Goal: Information Seeking & Learning: Compare options

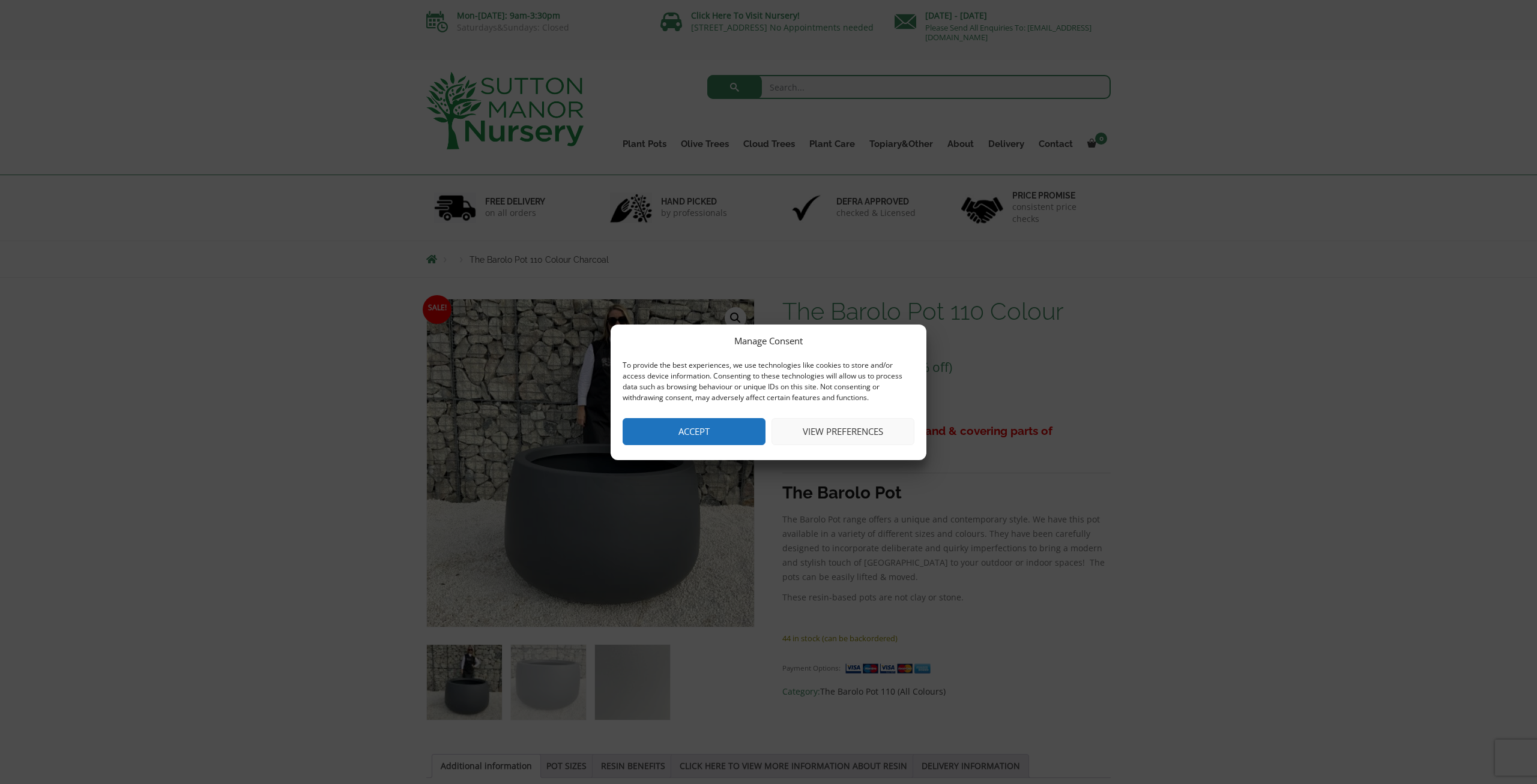
click at [713, 431] on button "Accept" at bounding box center [694, 431] width 143 height 27
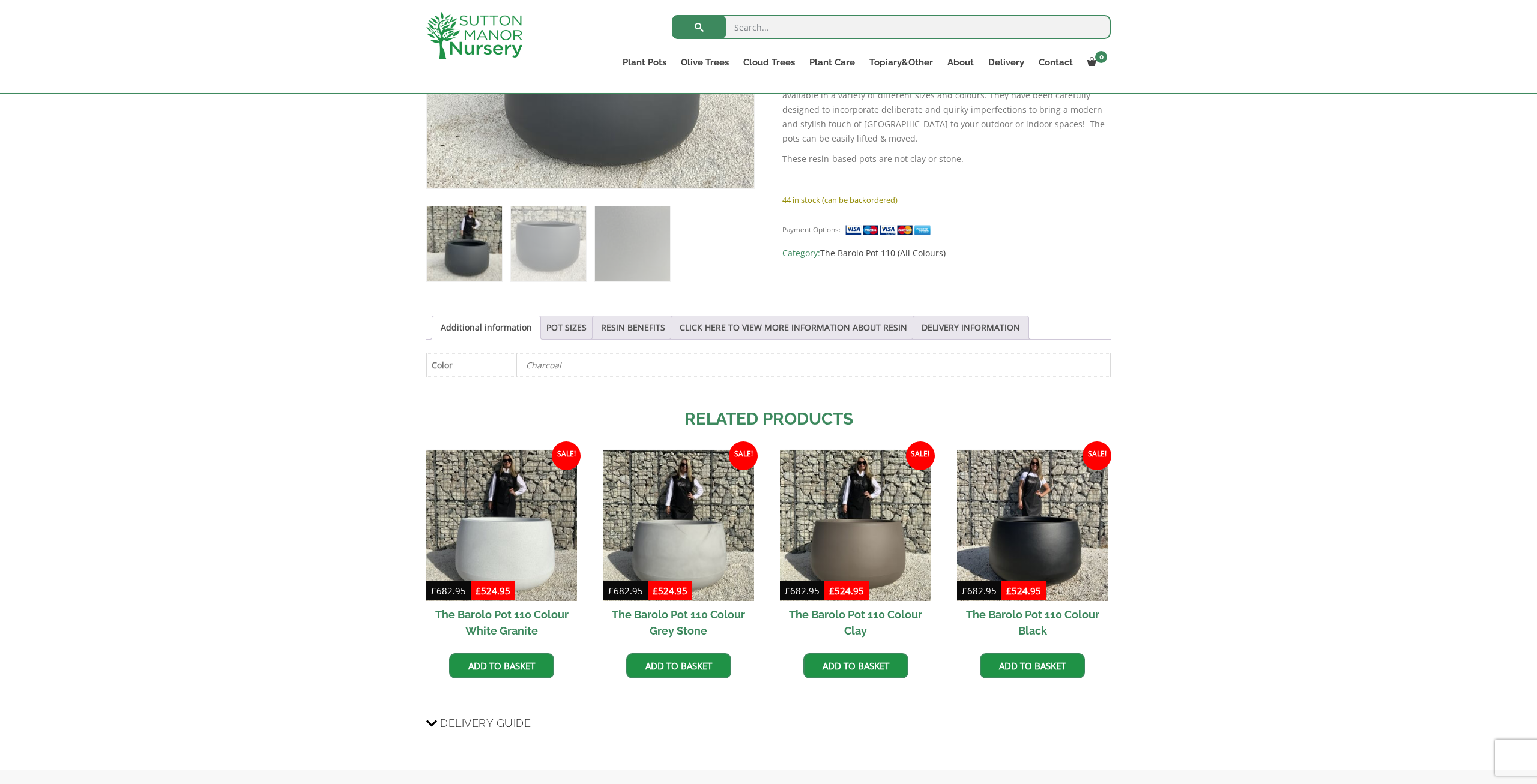
scroll to position [437, 0]
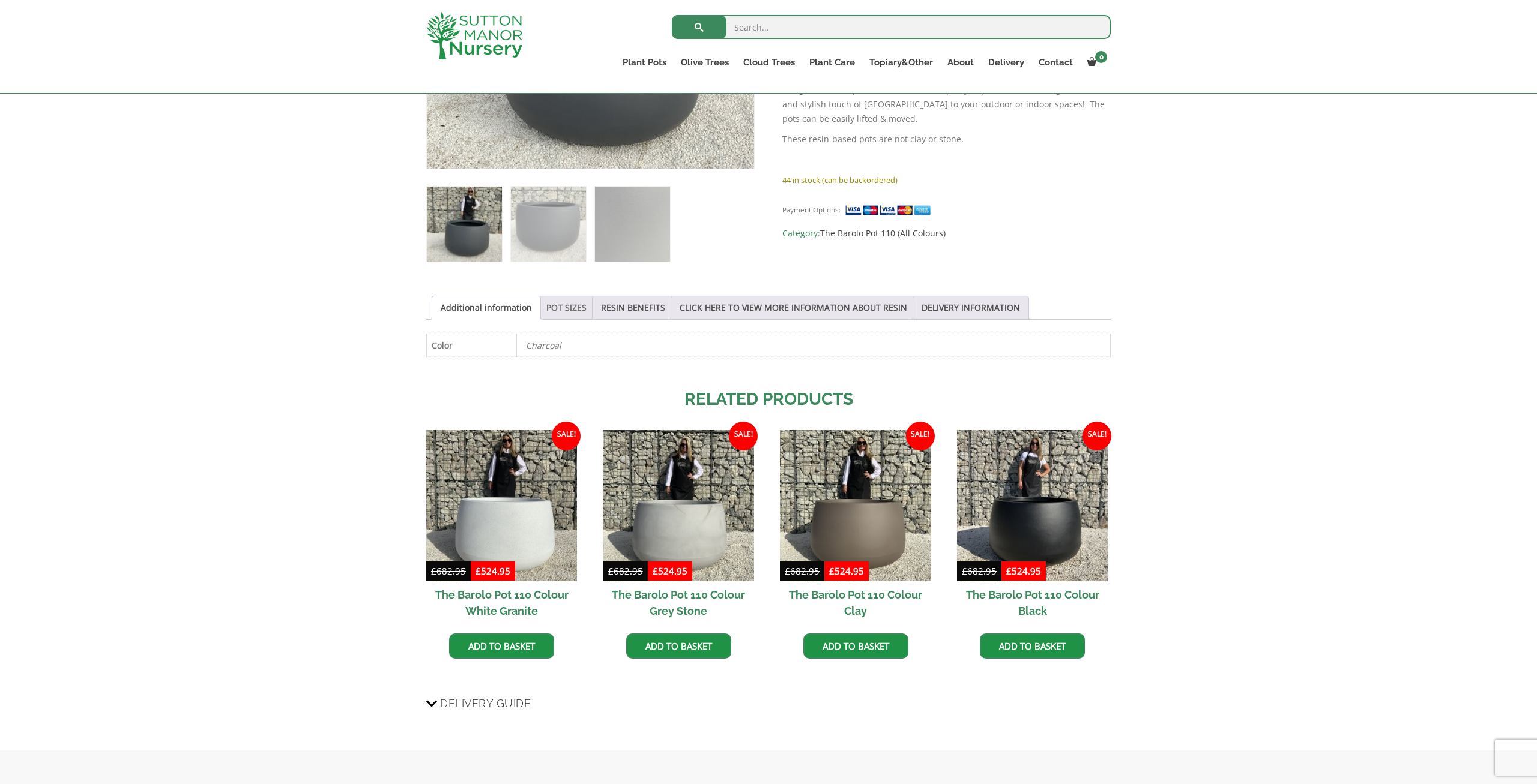
click at [572, 305] on link "POT SIZES" at bounding box center [566, 308] width 40 height 23
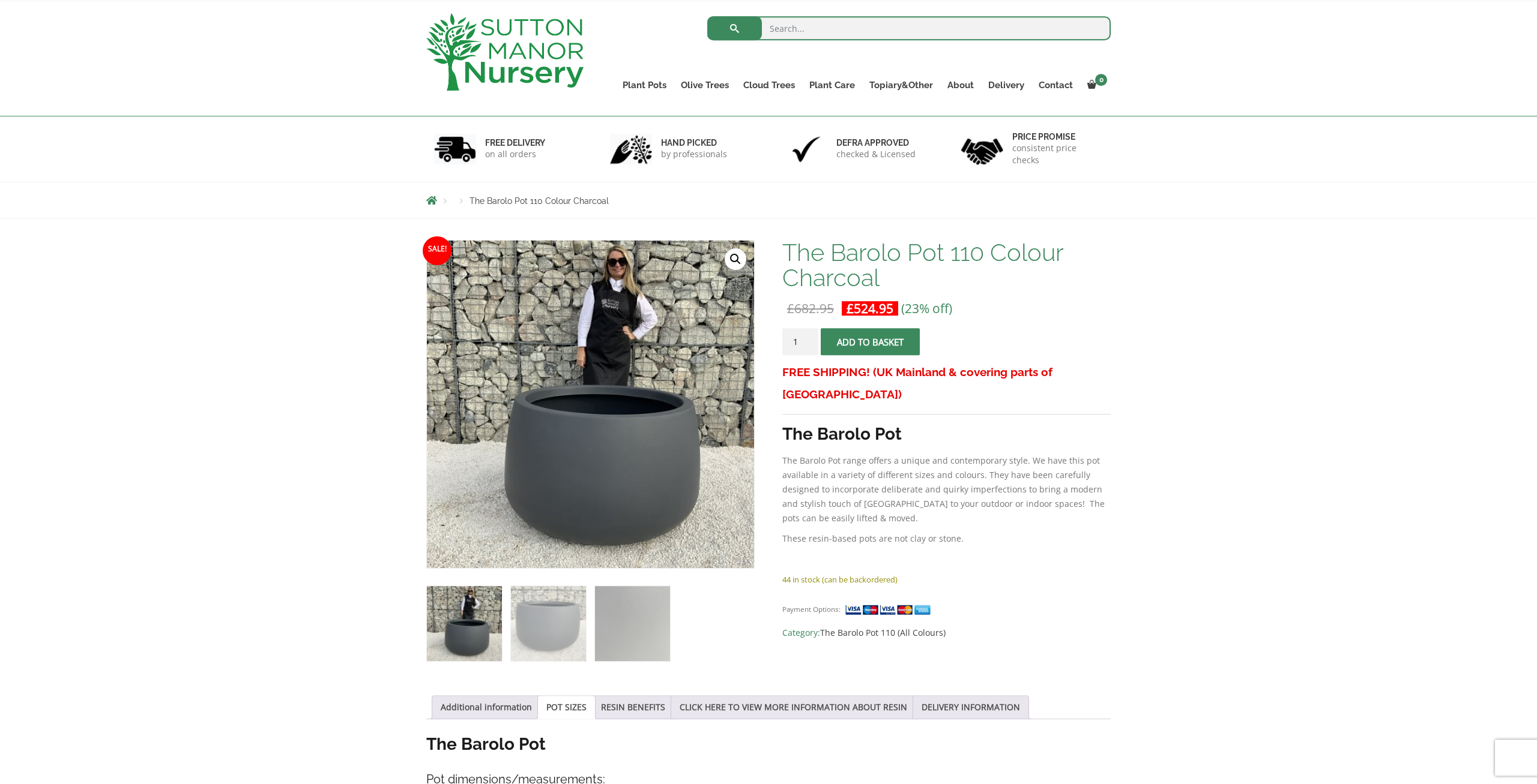
scroll to position [0, 0]
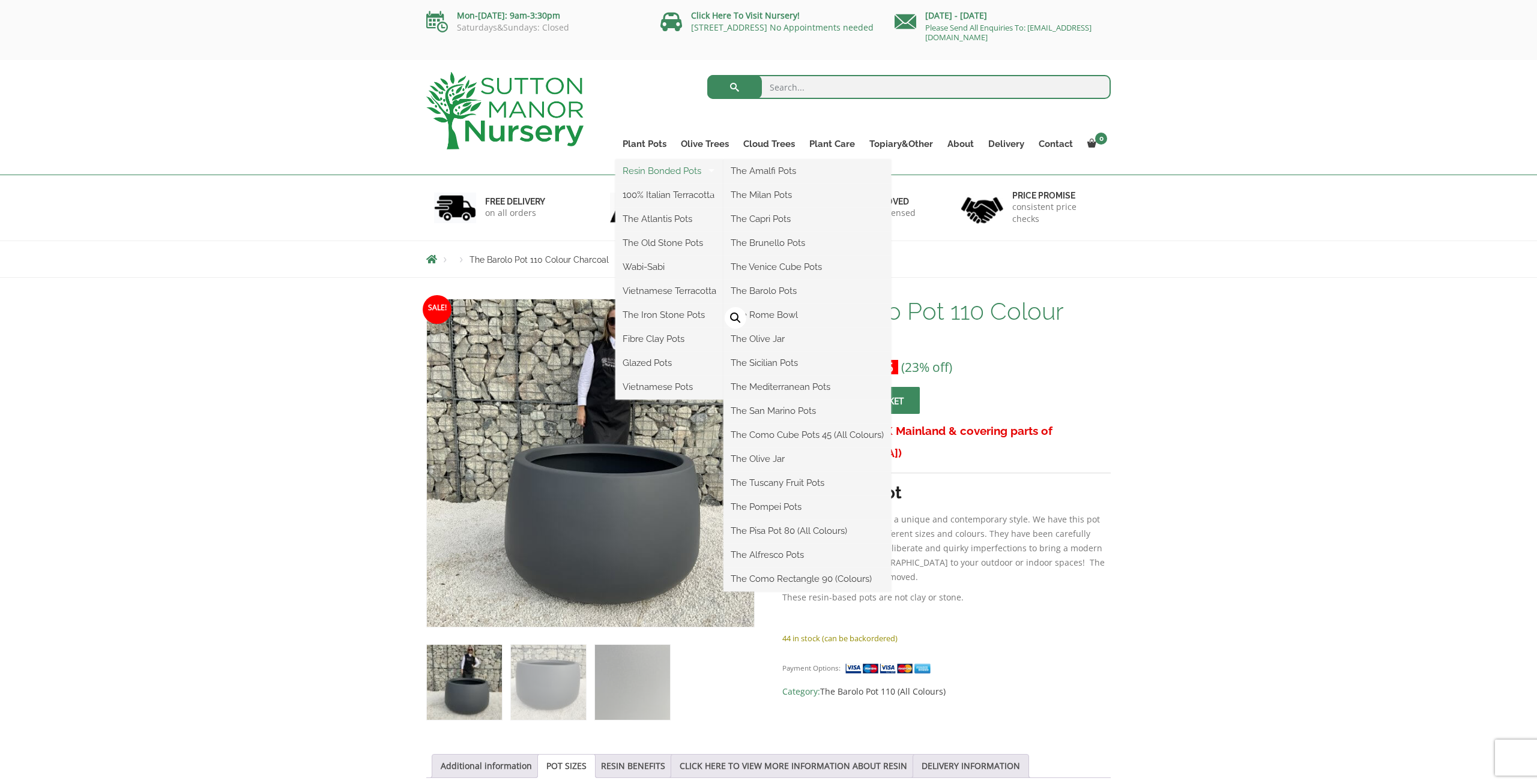
click at [649, 171] on link "Resin Bonded Pots" at bounding box center [669, 171] width 108 height 18
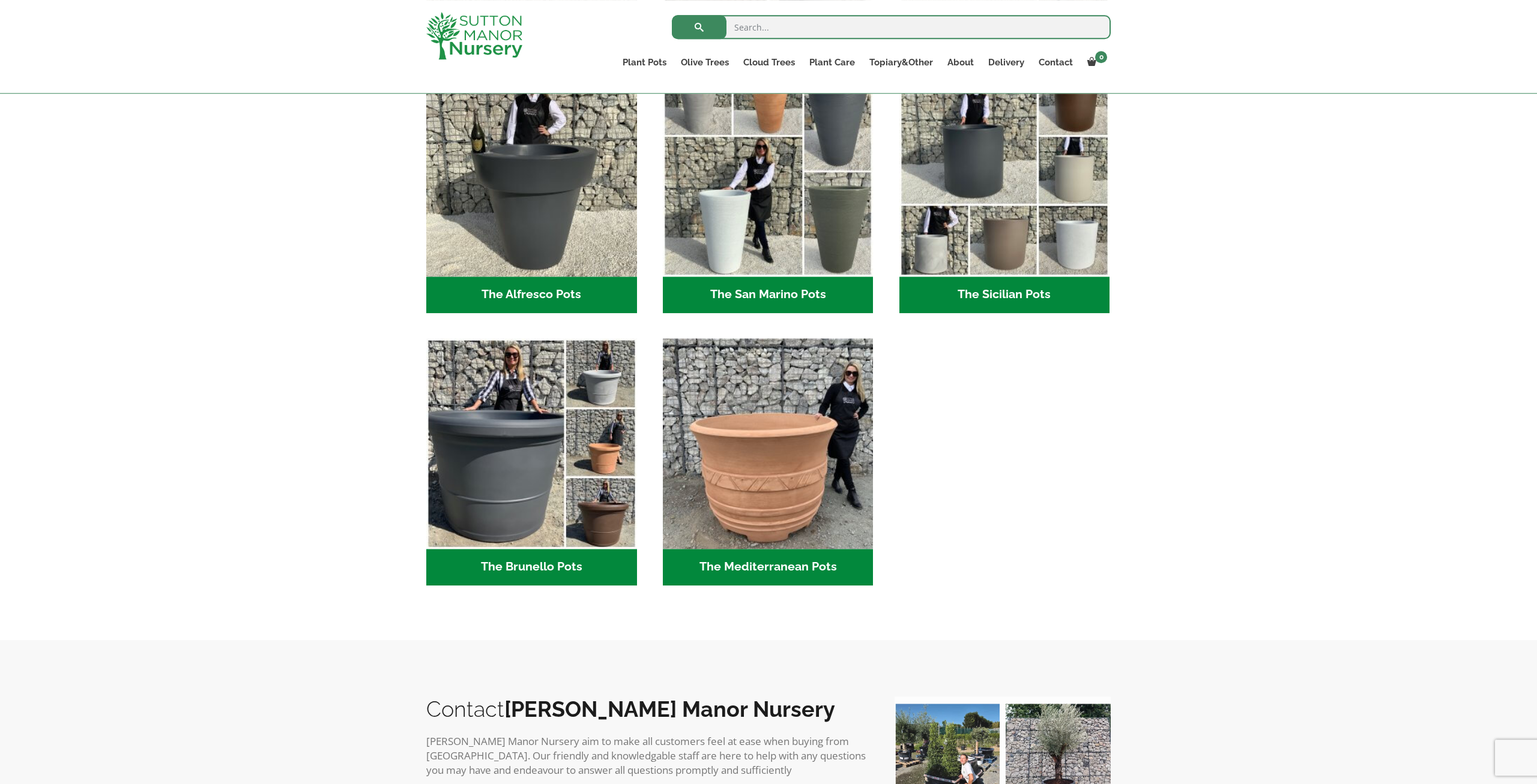
scroll to position [1498, 0]
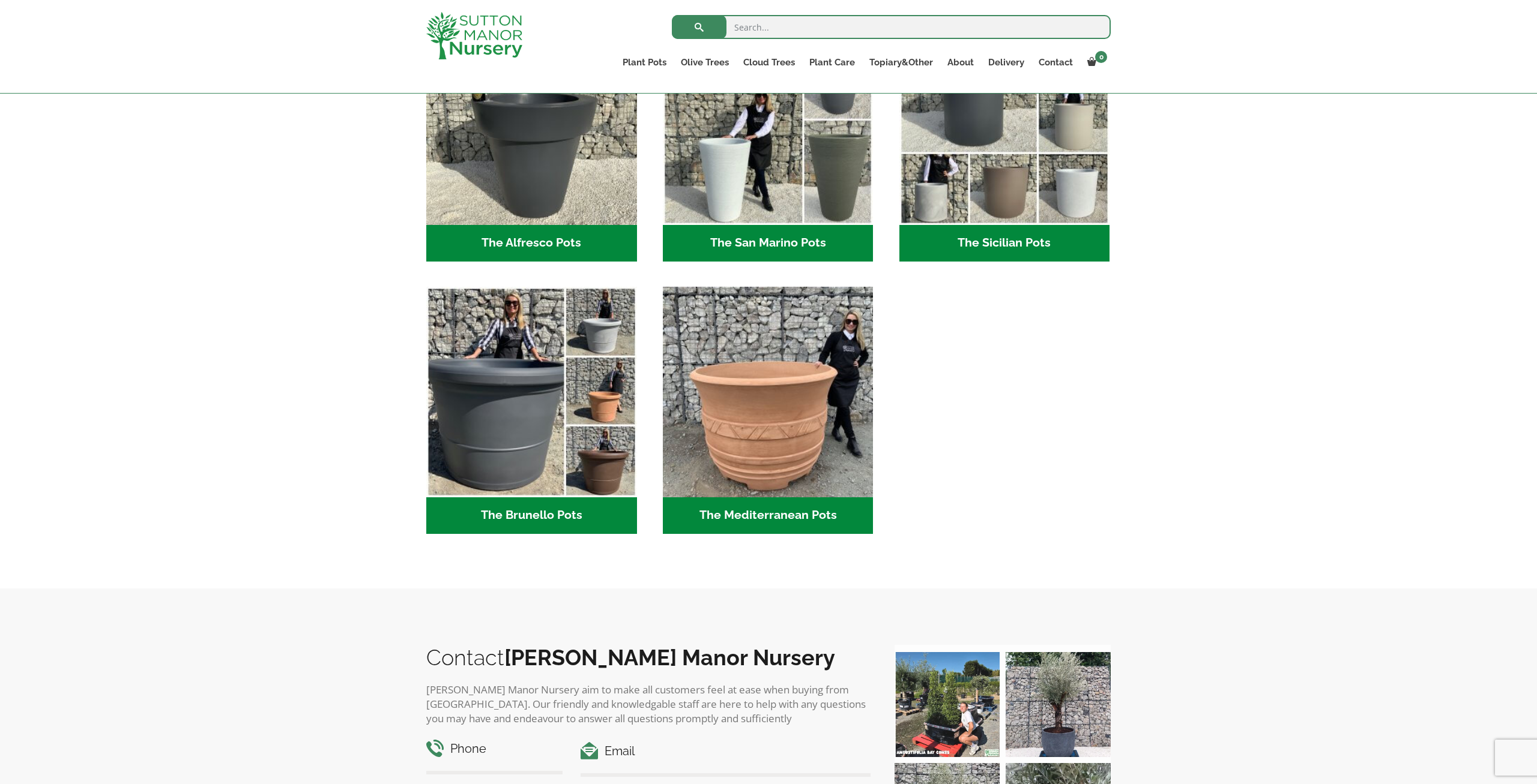
click at [565, 510] on h2 "The Brunello Pots (15)" at bounding box center [531, 516] width 211 height 37
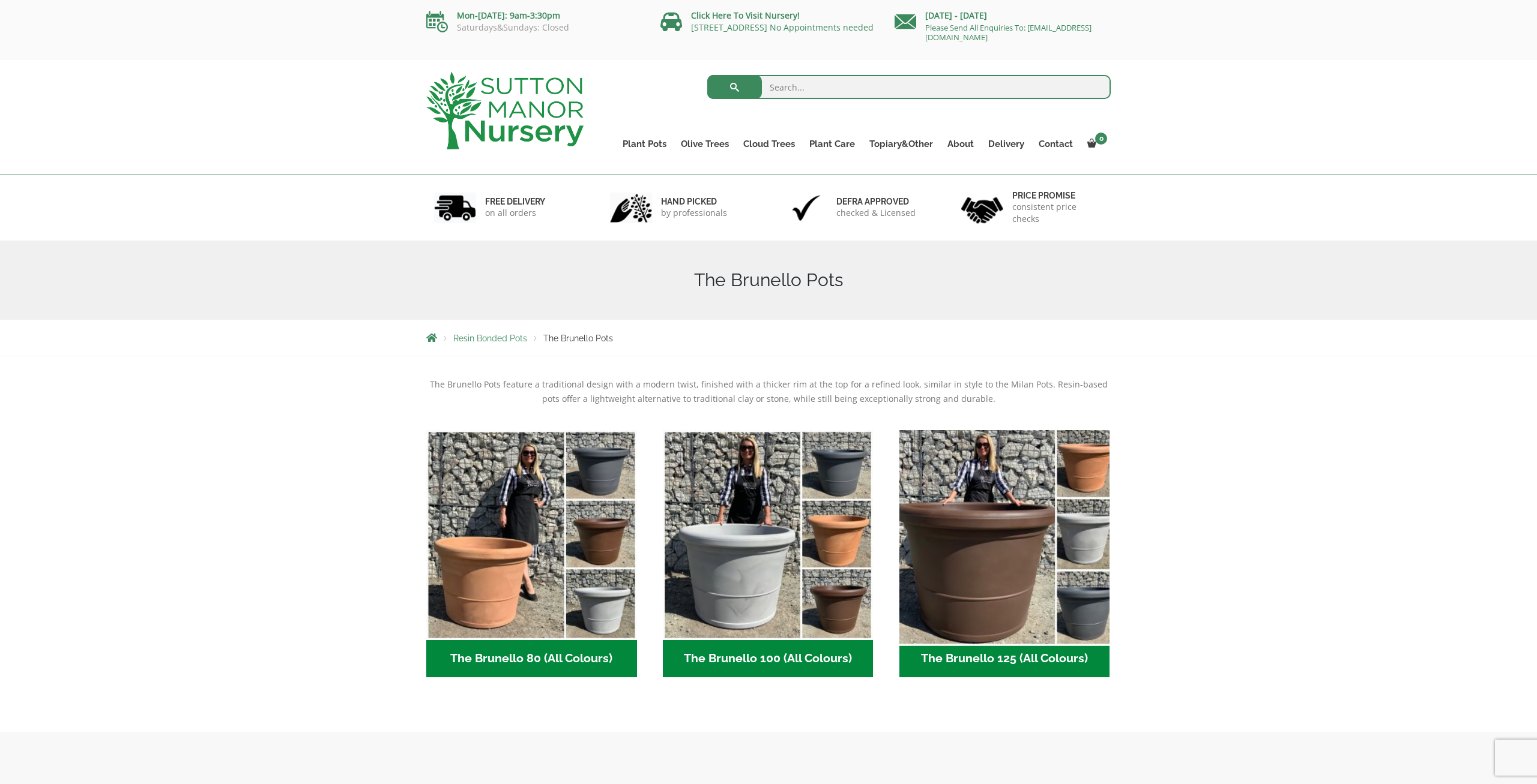
click at [1077, 609] on img "Visit product category The Brunello 125 (All Colours)" at bounding box center [1004, 535] width 221 height 221
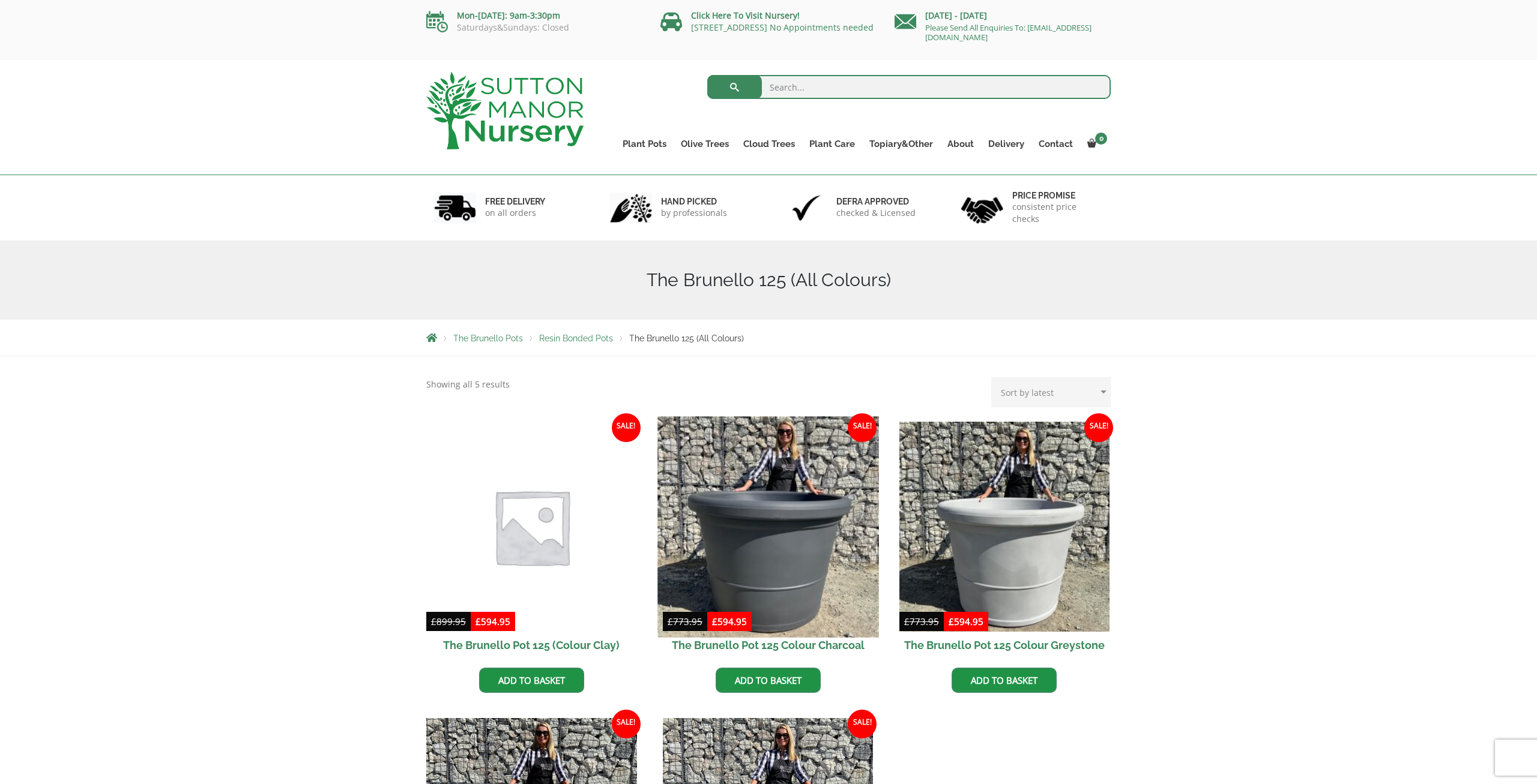
click at [767, 537] on img at bounding box center [768, 527] width 221 height 221
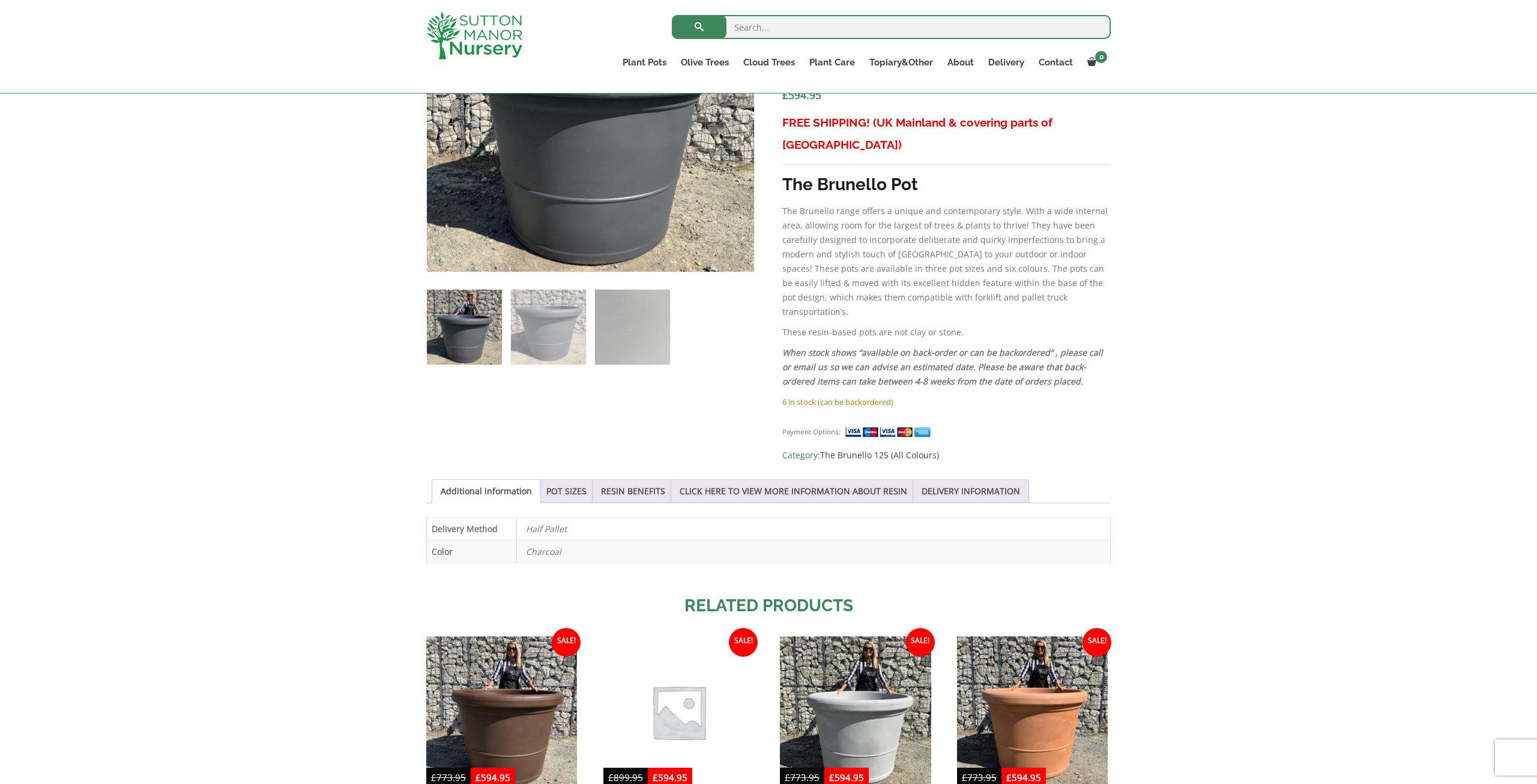
scroll to position [561, 0]
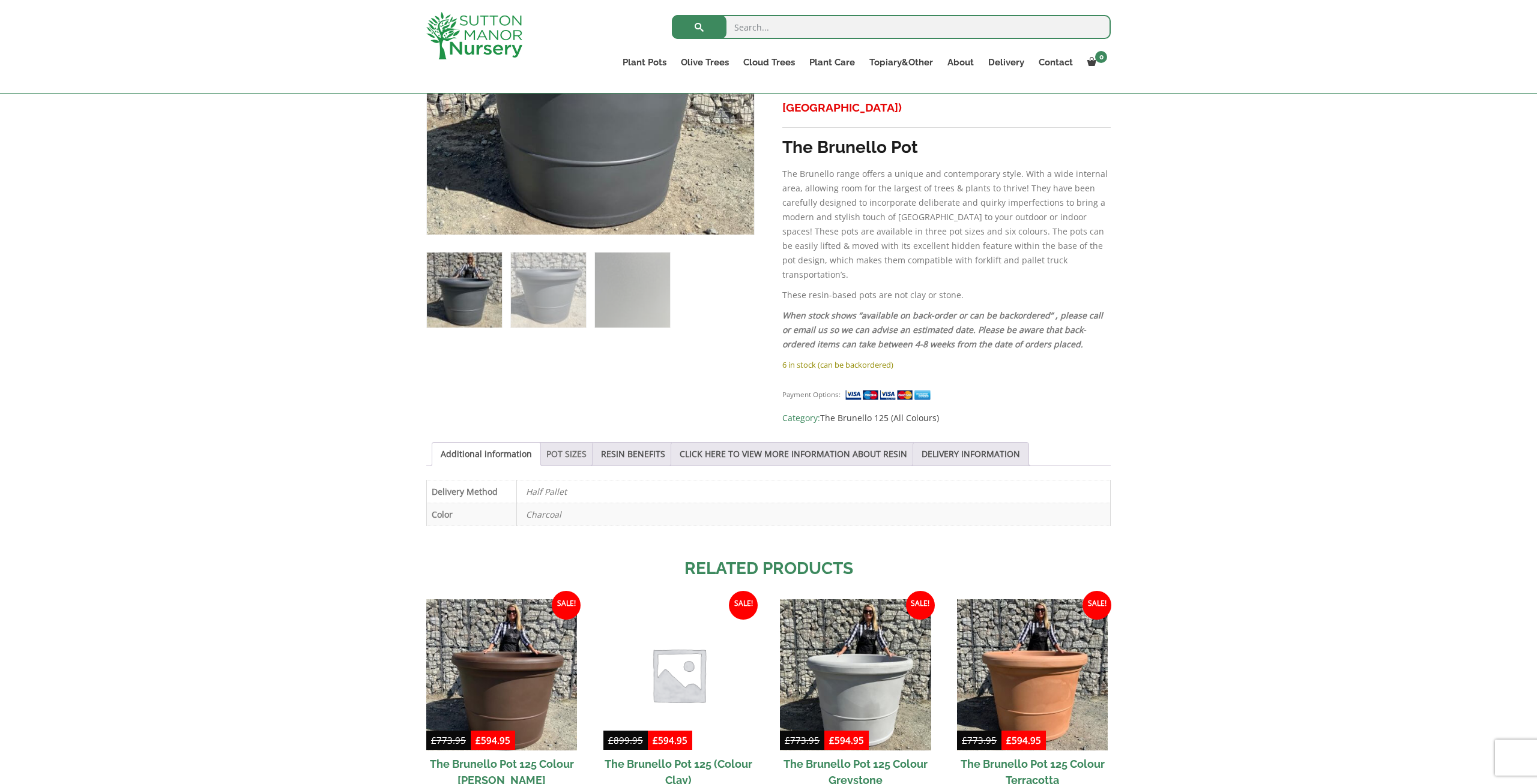
click at [577, 443] on link "POT SIZES" at bounding box center [566, 454] width 40 height 23
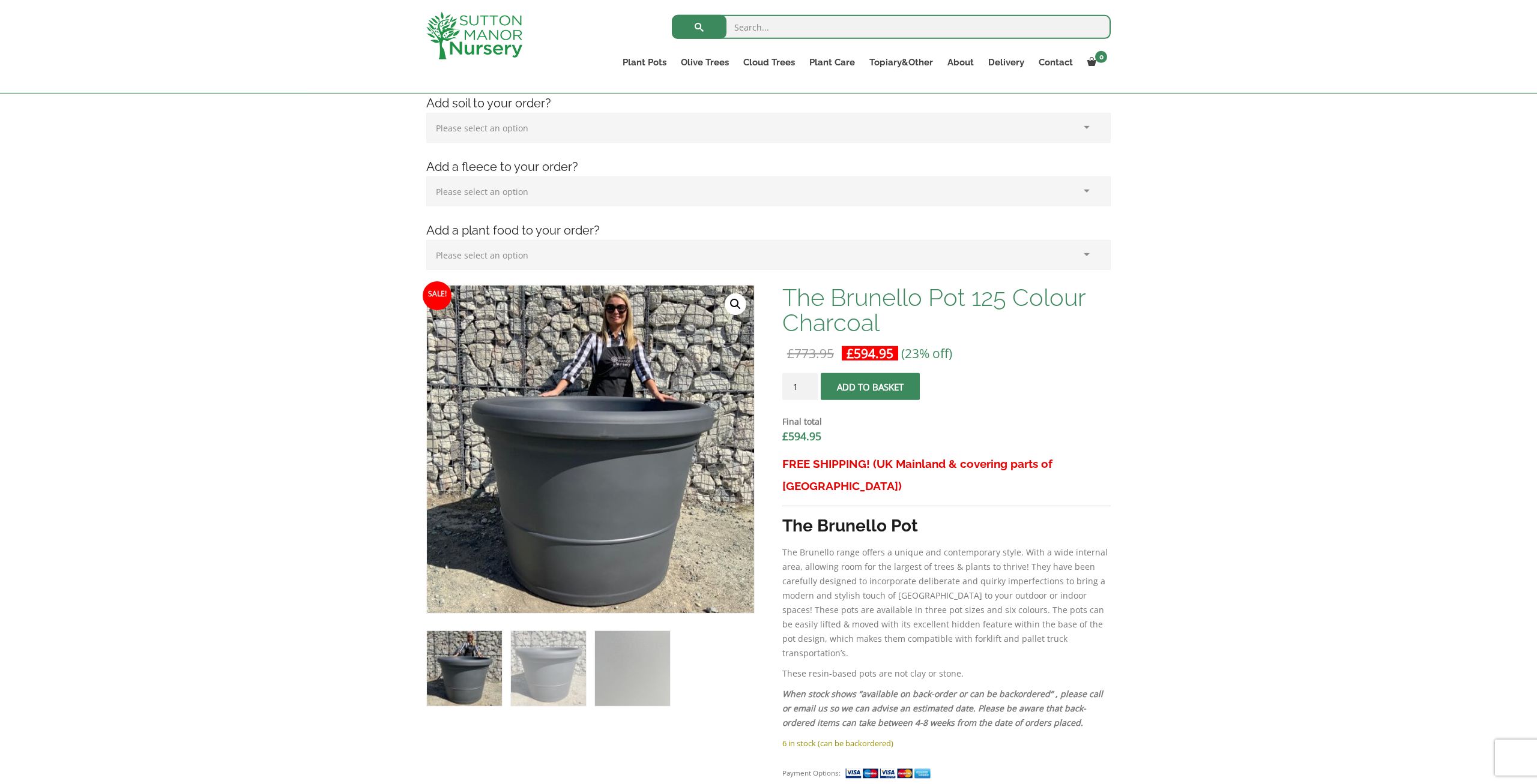
scroll to position [0, 0]
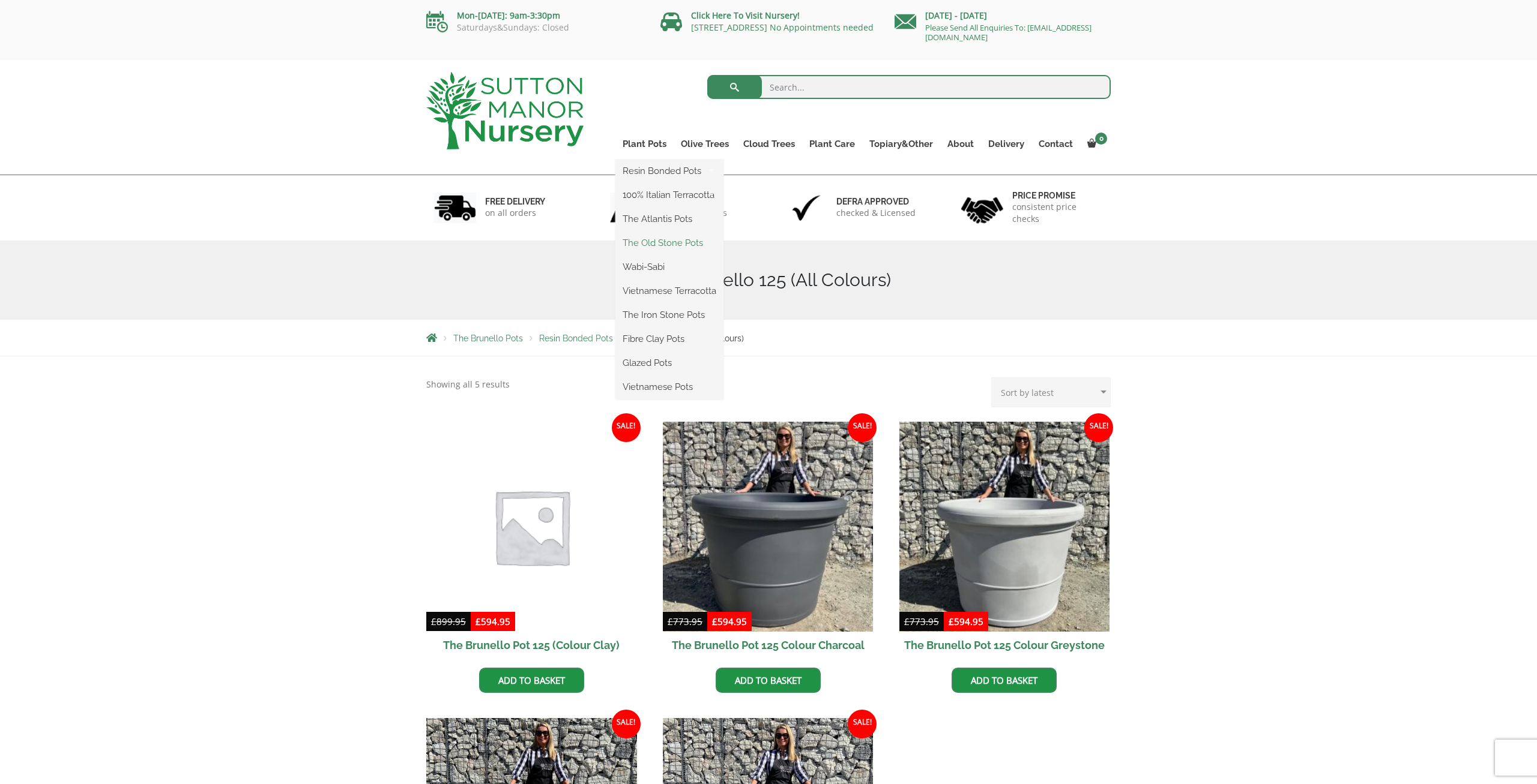
click at [659, 244] on link "The Old Stone Pots" at bounding box center [669, 242] width 108 height 18
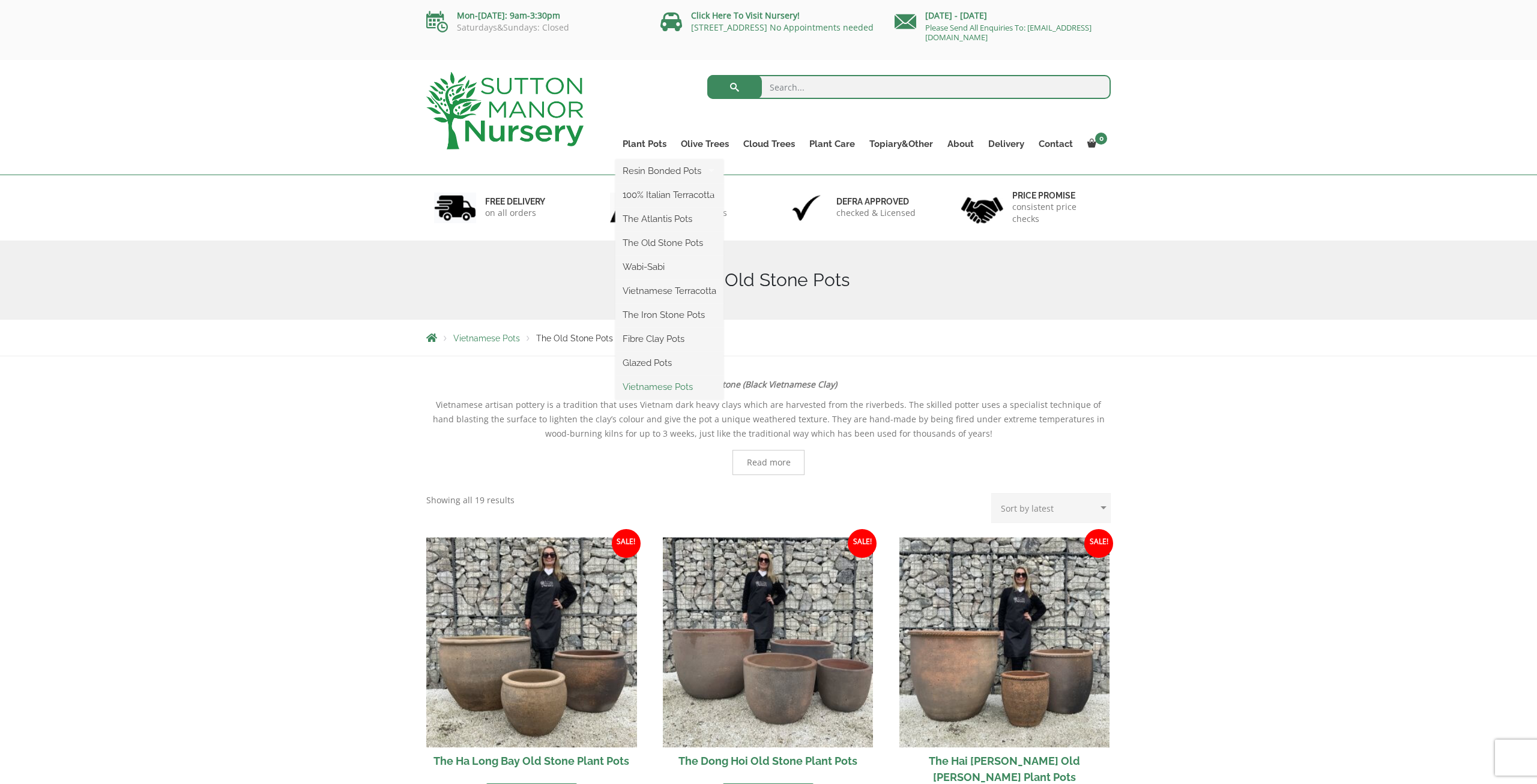
click at [656, 386] on link "Vietnamese Pots" at bounding box center [669, 387] width 108 height 18
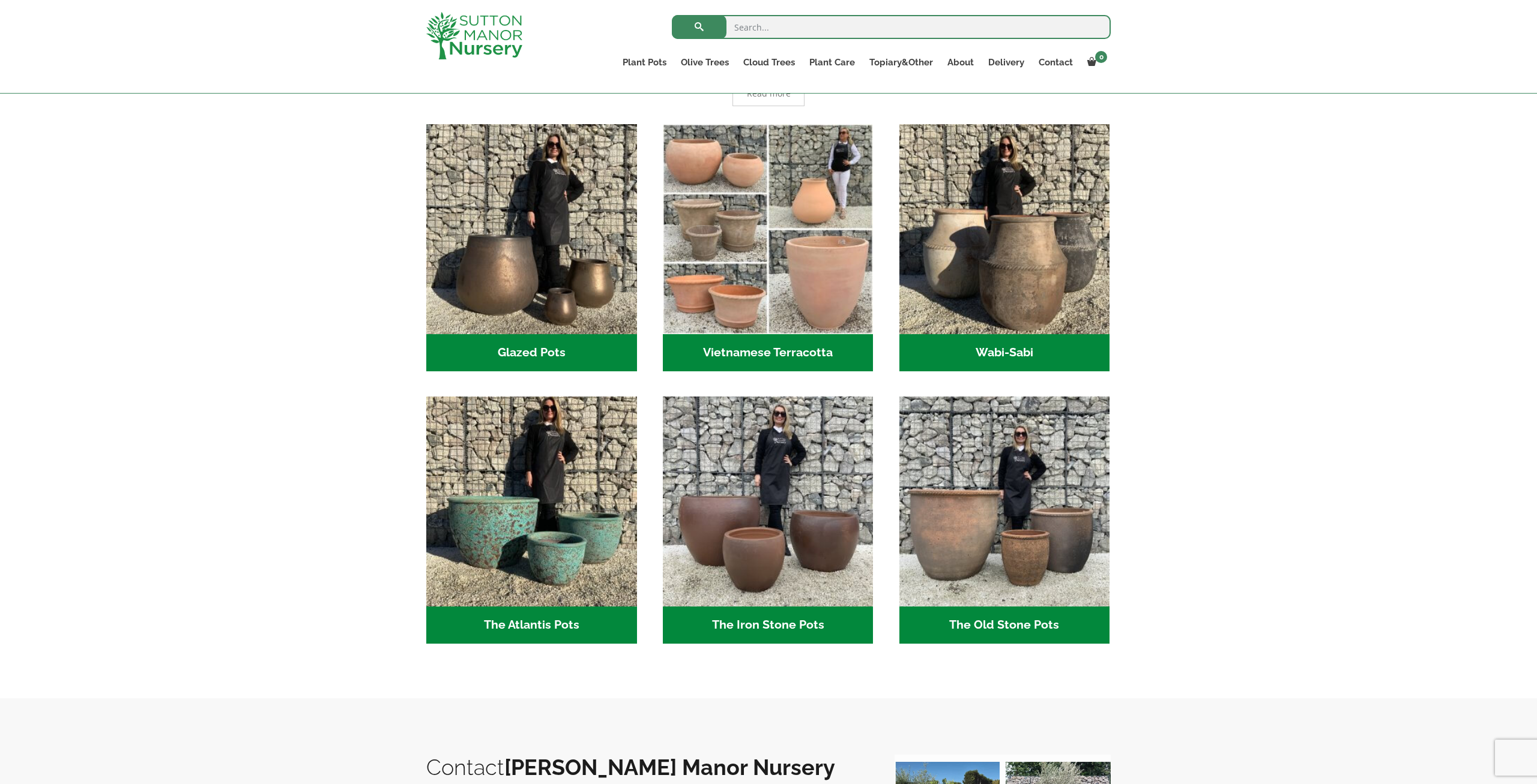
scroll to position [312, 0]
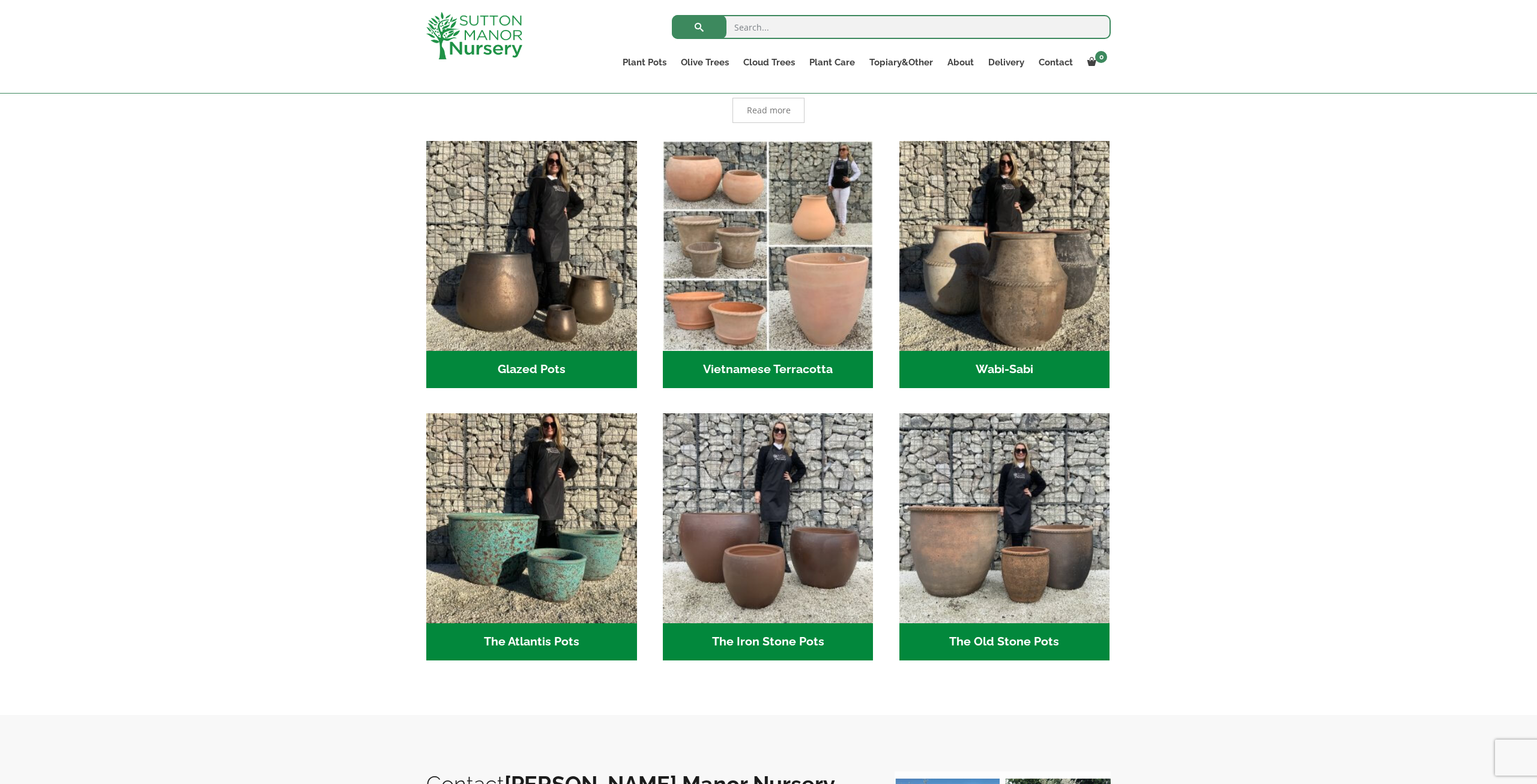
click at [1026, 369] on h2 "Wabi-Sabi (14)" at bounding box center [1005, 370] width 211 height 37
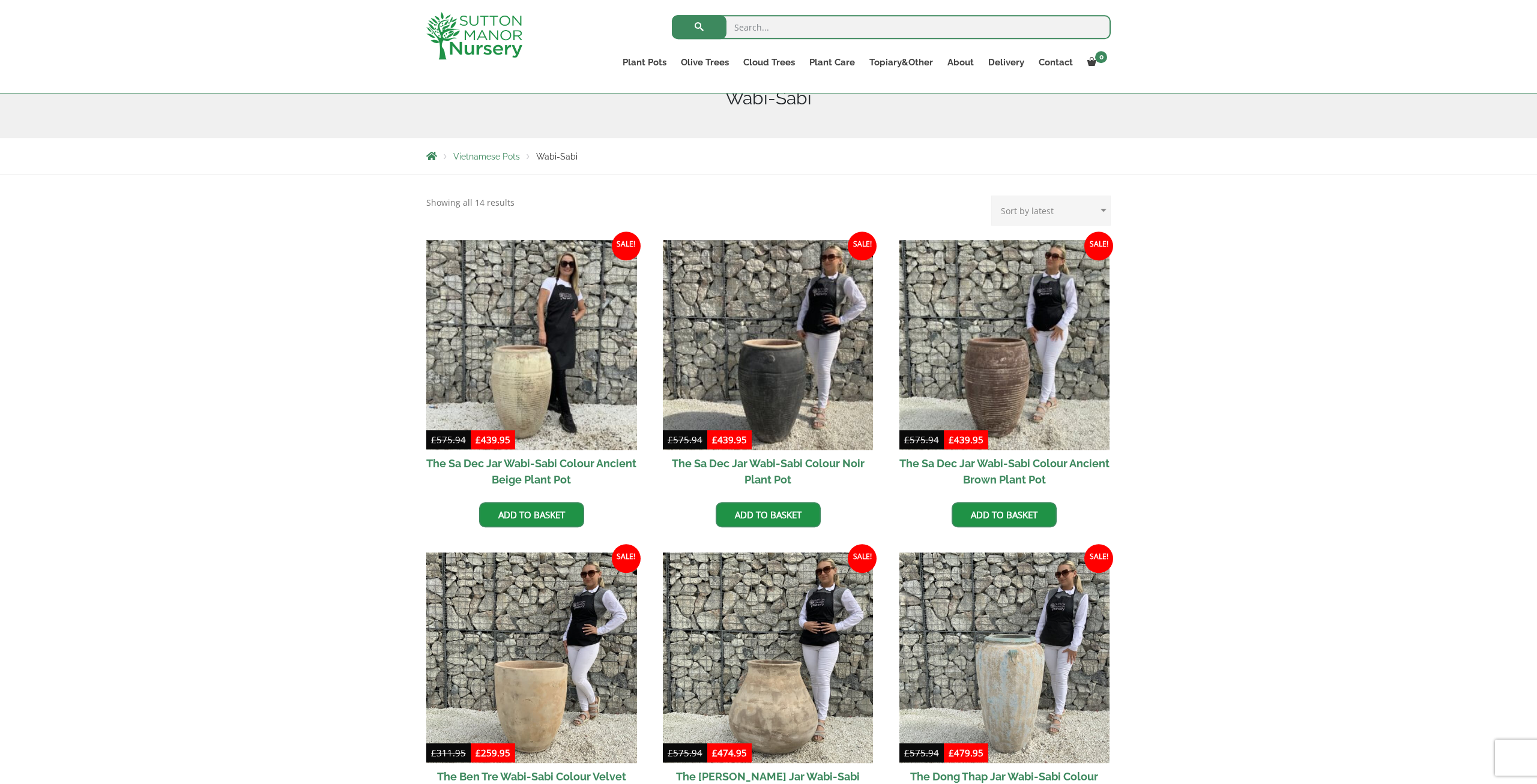
scroll to position [103, 0]
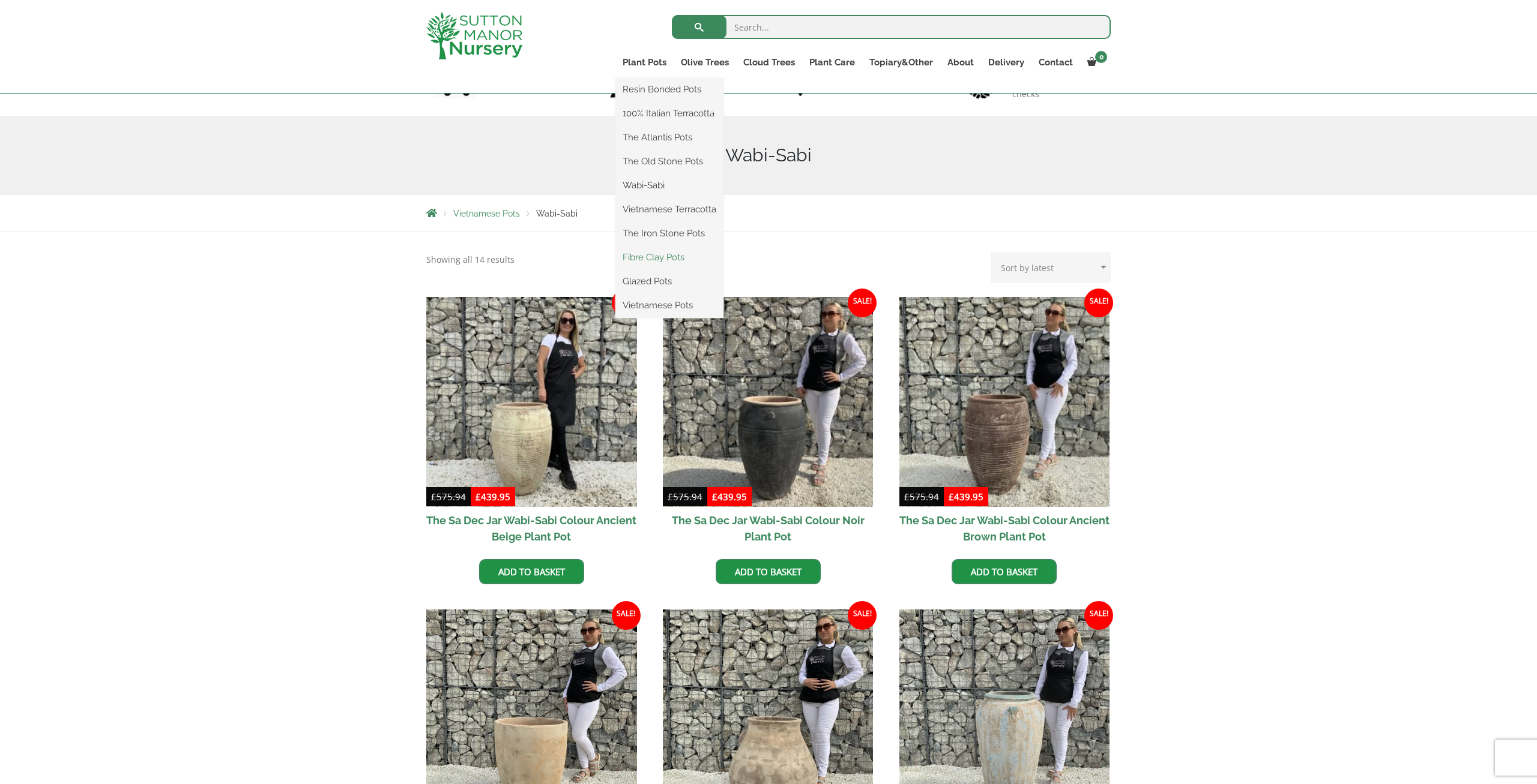
click at [654, 256] on link "Fibre Clay Pots" at bounding box center [669, 257] width 108 height 18
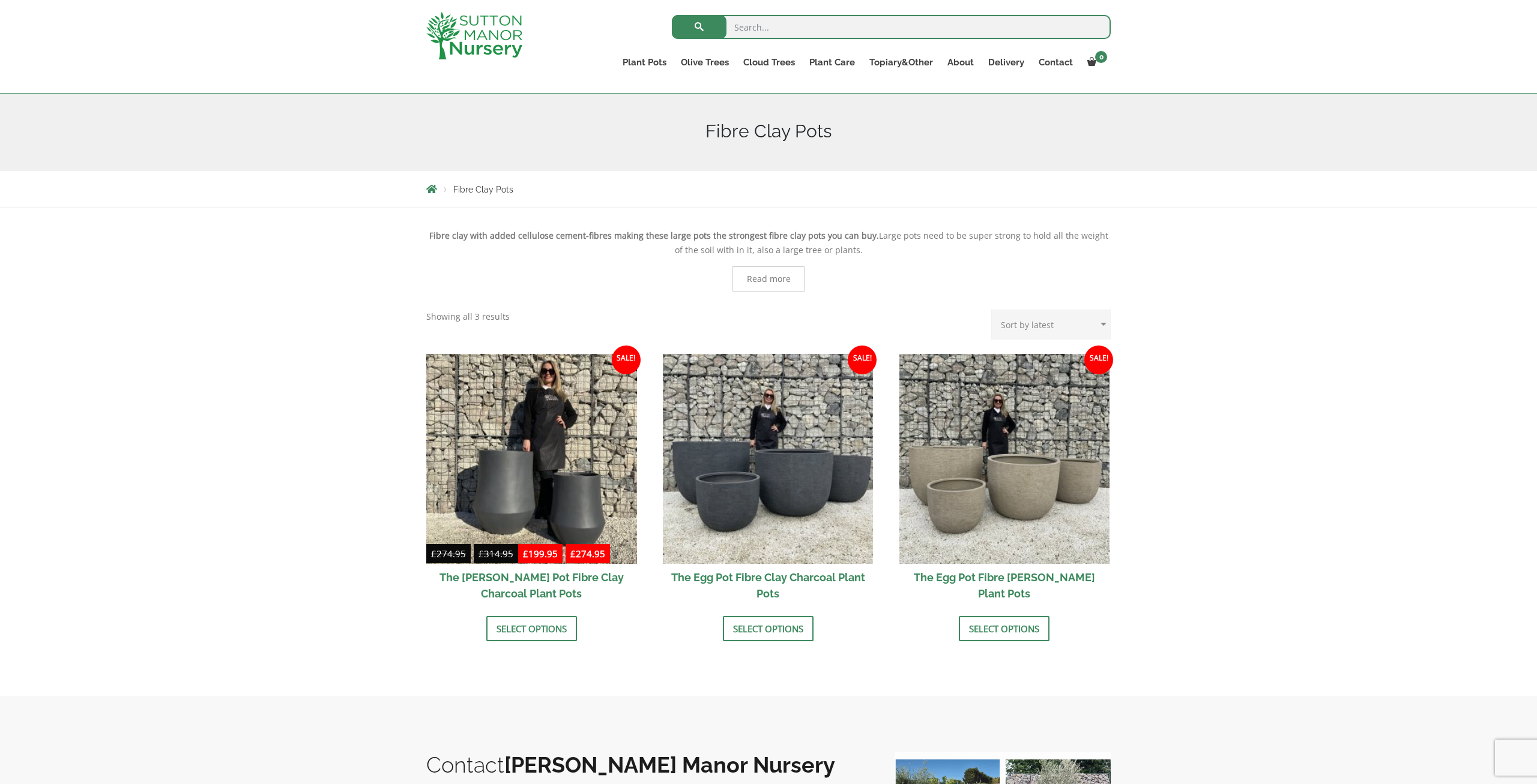
scroll to position [187, 0]
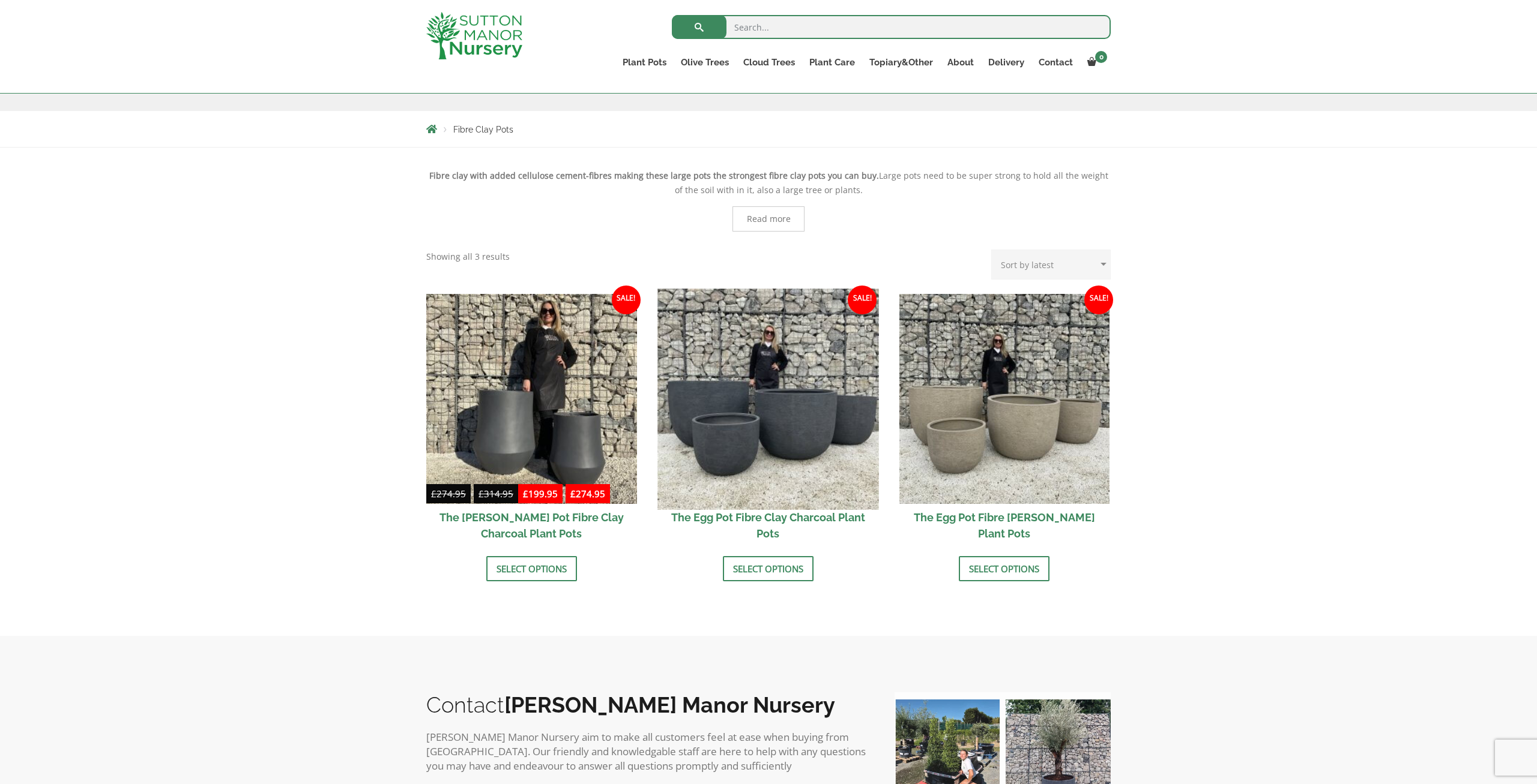
click at [828, 440] on img at bounding box center [768, 399] width 221 height 221
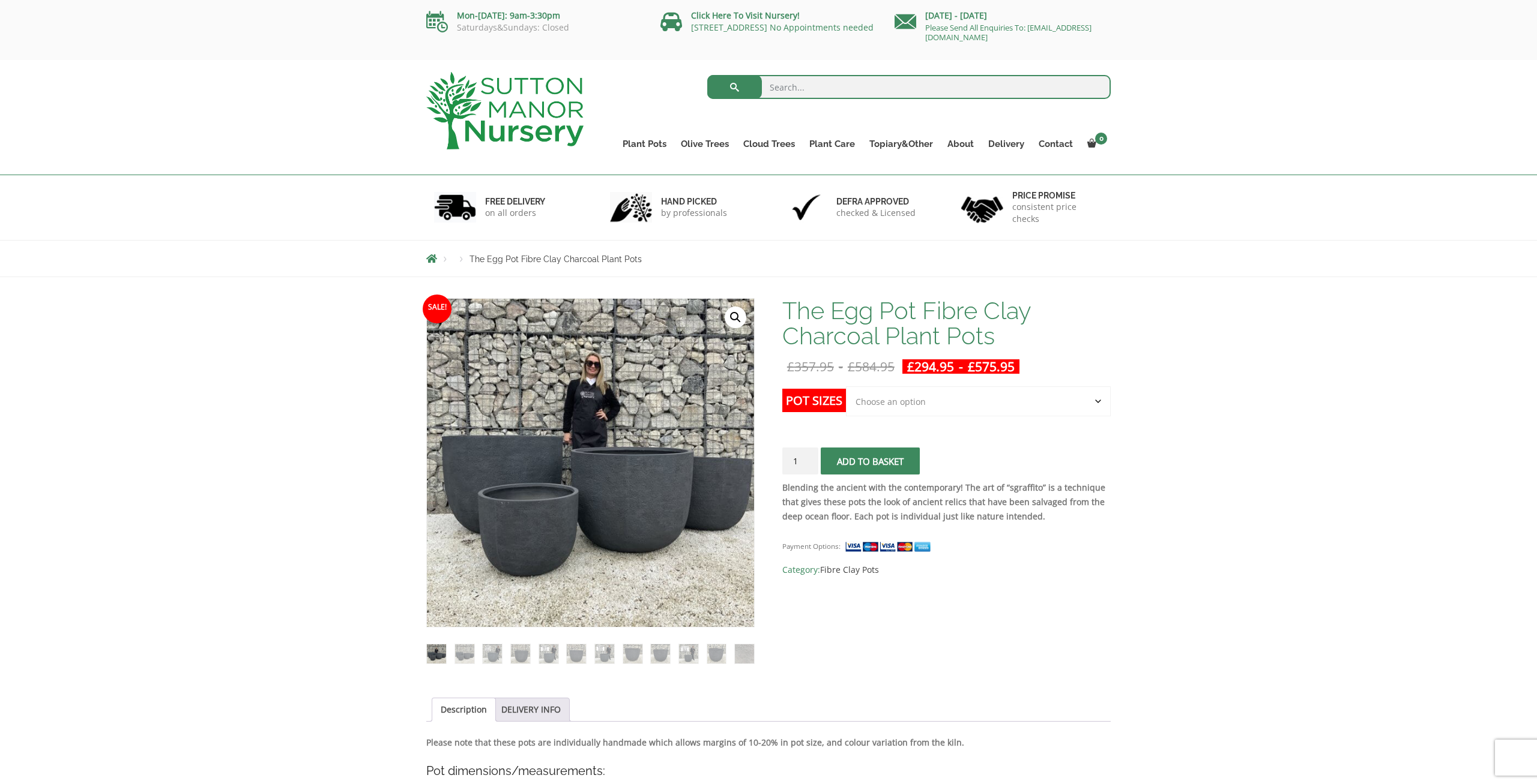
click at [846, 387] on select "Choose an option Click here to buy the 5th To Largest Pot In The Picture Click …" at bounding box center [978, 402] width 265 height 30
select select "Click here to buy The Largest Pot In The Picture"
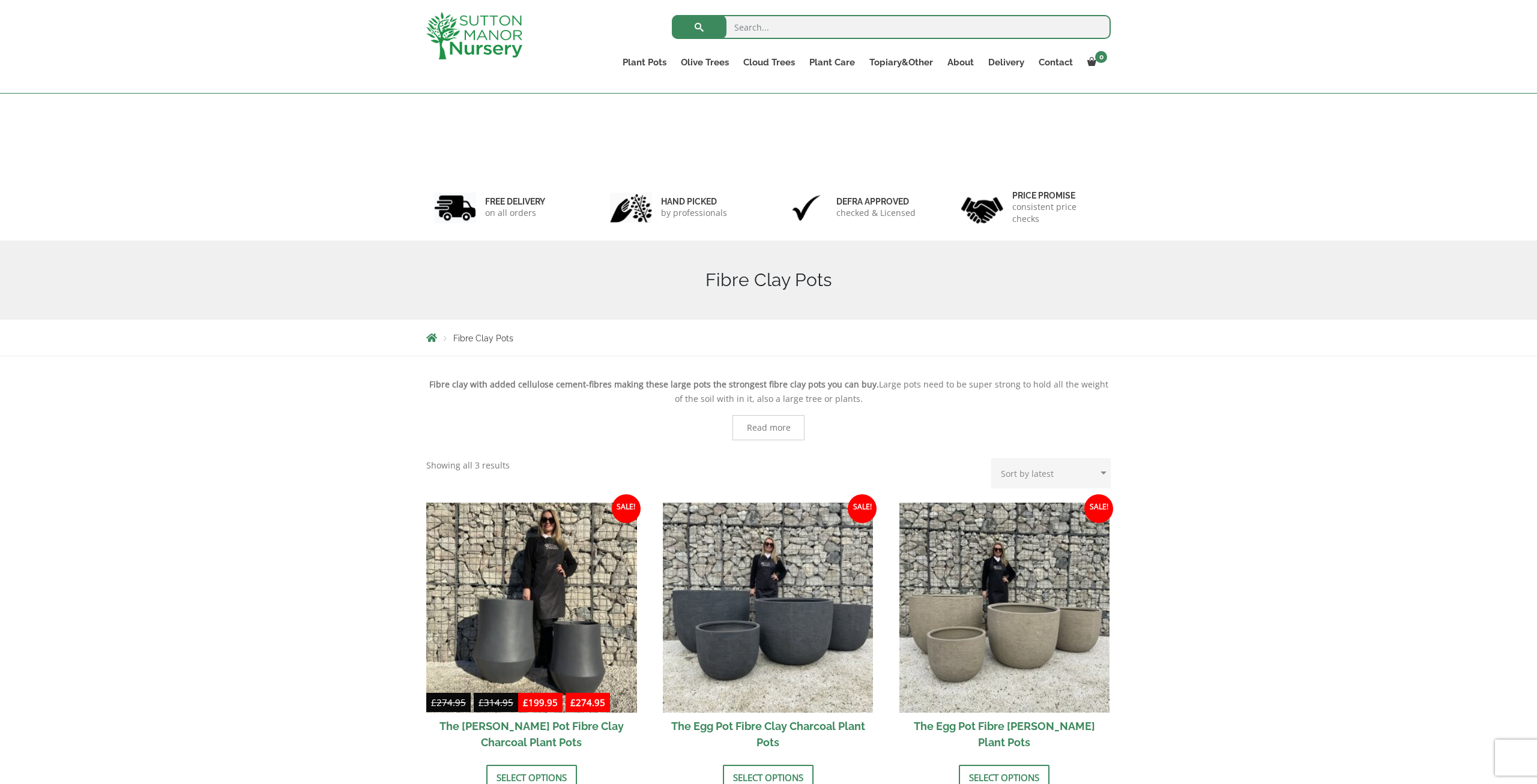
scroll to position [187, 0]
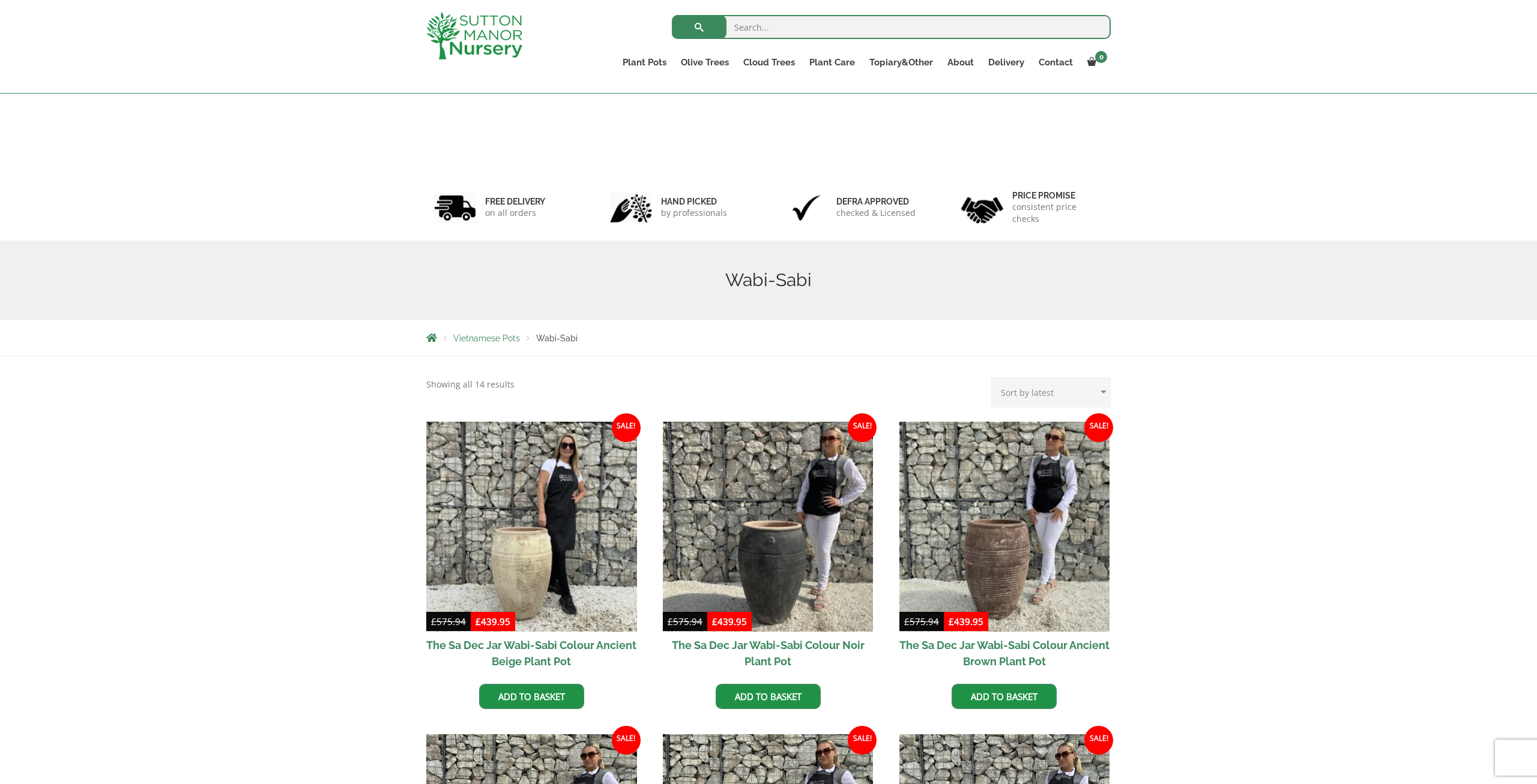
scroll to position [103, 0]
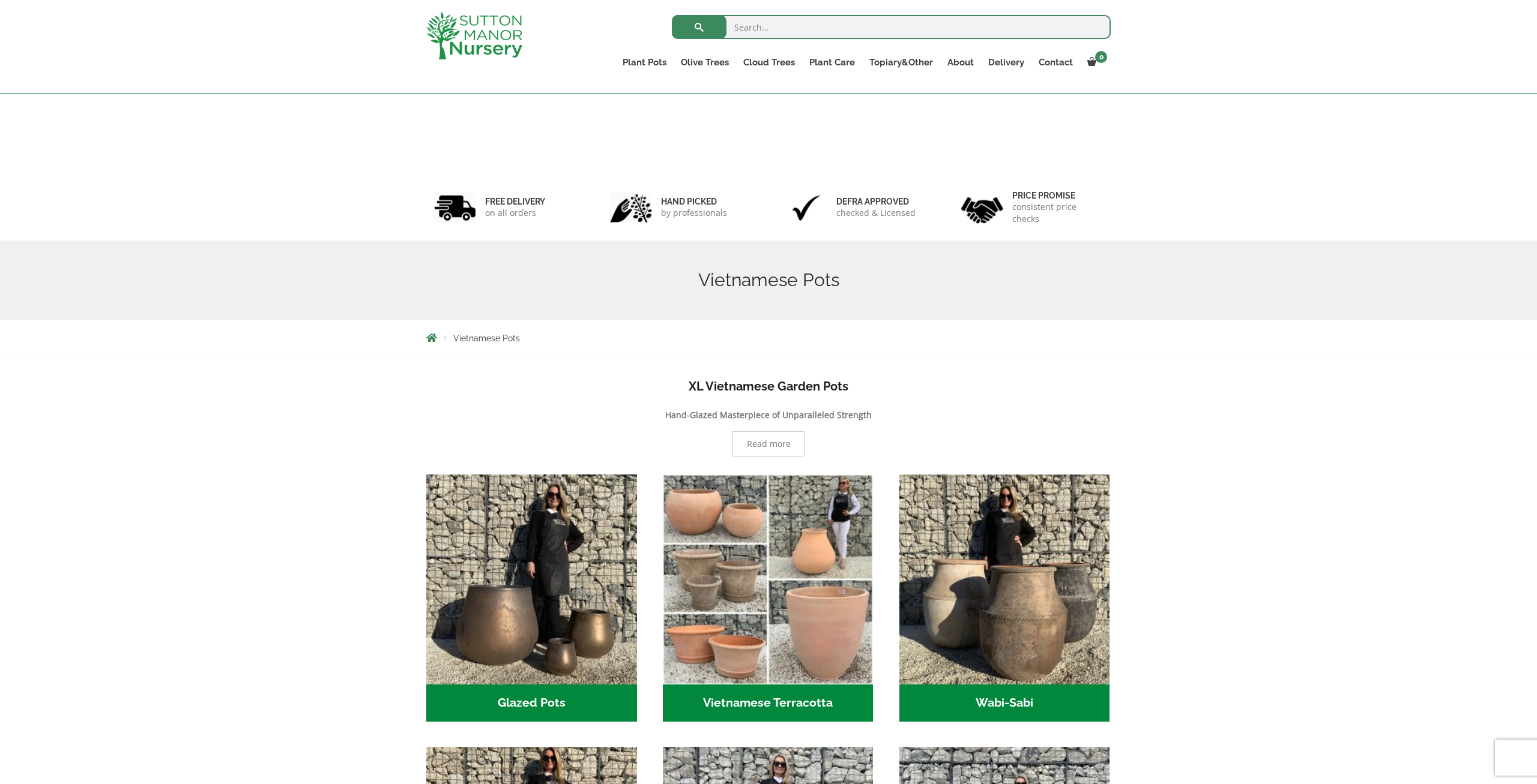
scroll to position [312, 0]
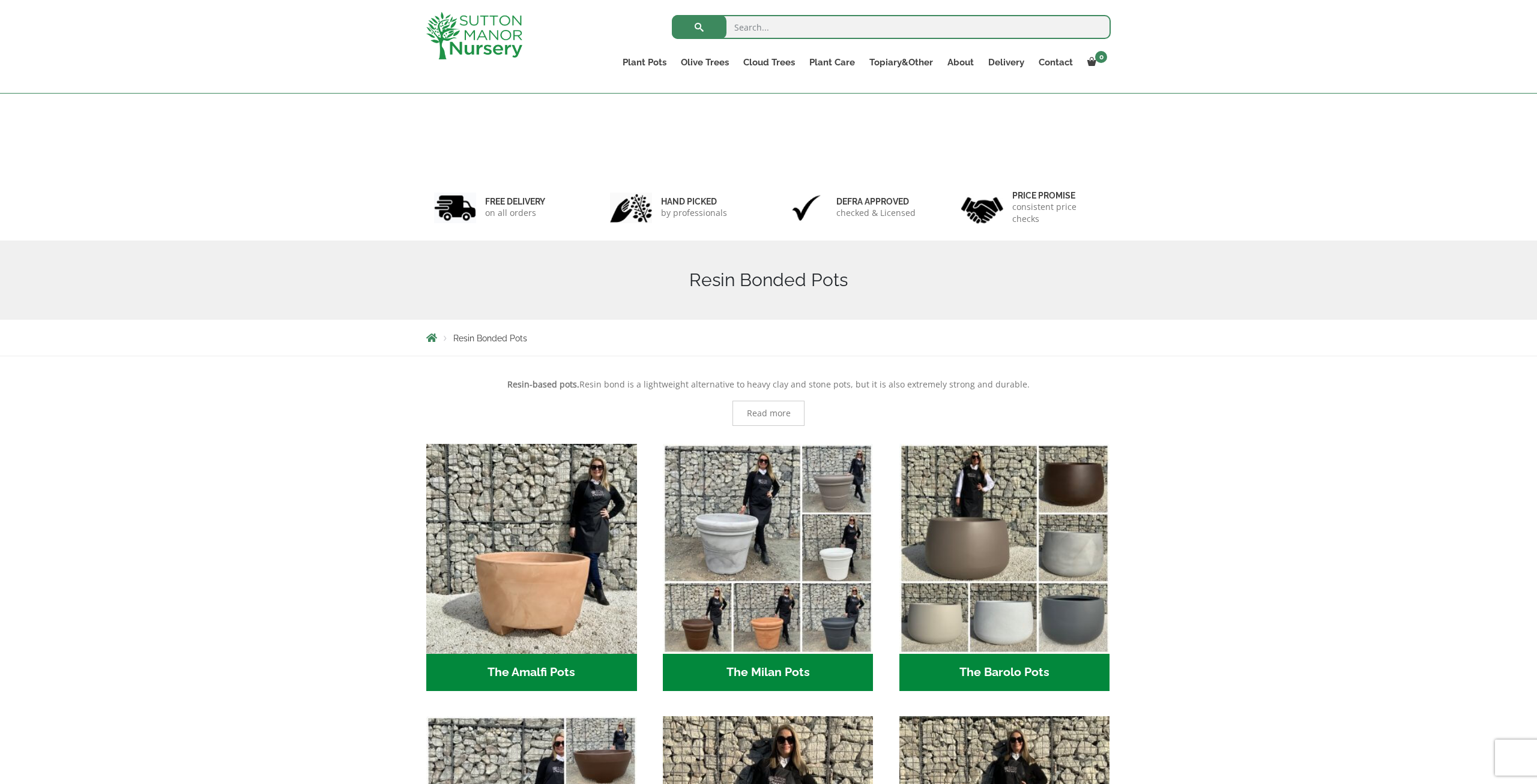
scroll to position [1498, 0]
